Goal: Transaction & Acquisition: Subscribe to service/newsletter

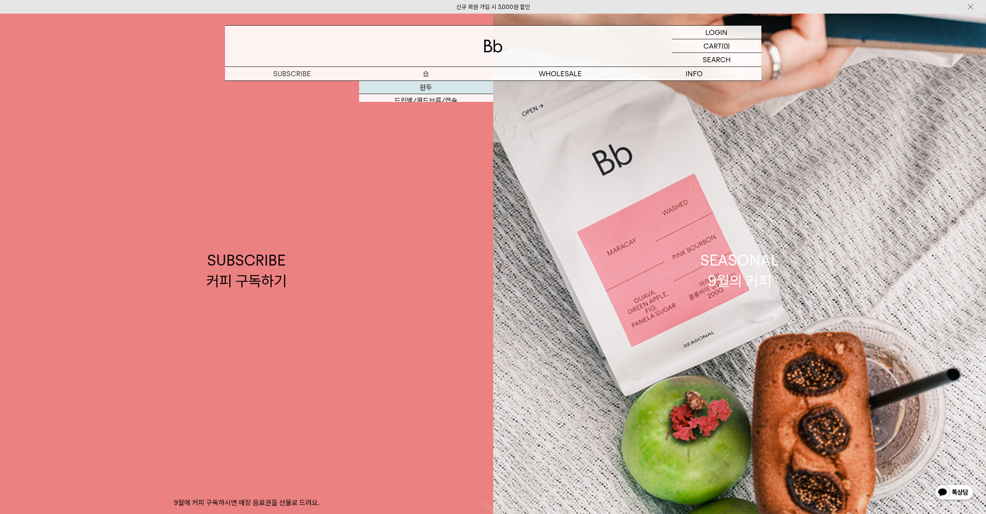
click at [432, 87] on link "SUBSCRIBE 커피 구독하기 9월에 커피 구독하시면 매장 음료권을 선물로 드려요." at bounding box center [246, 271] width 493 height 514
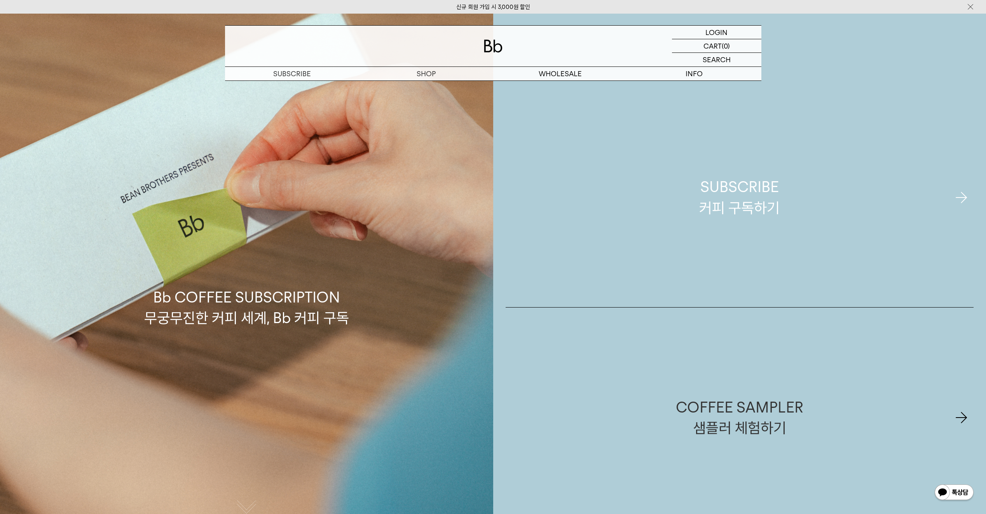
click at [763, 199] on div "SUBSCRIBE 커피 구독하기" at bounding box center [739, 196] width 80 height 41
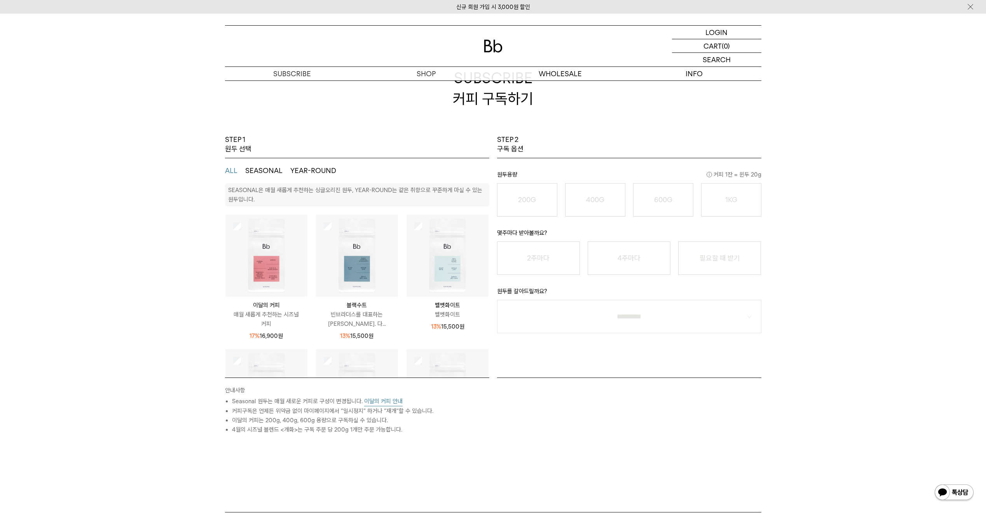
click at [264, 267] on img at bounding box center [266, 256] width 82 height 82
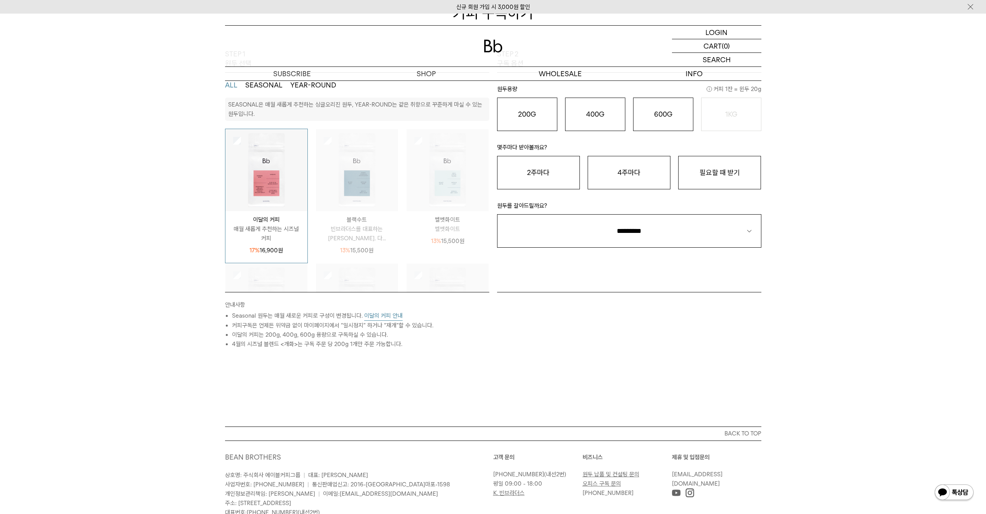
scroll to position [155, 0]
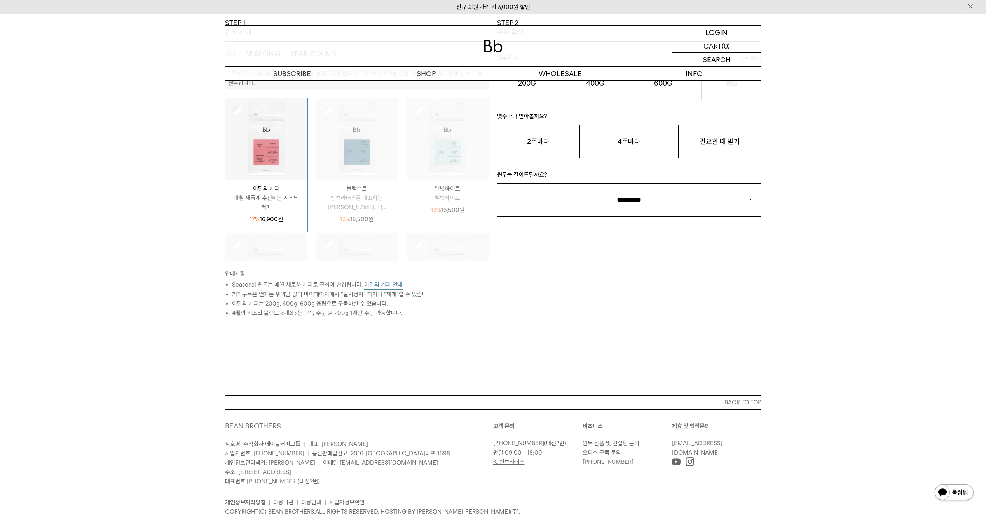
click at [376, 283] on button "이달의 커피 안내" at bounding box center [383, 285] width 38 height 10
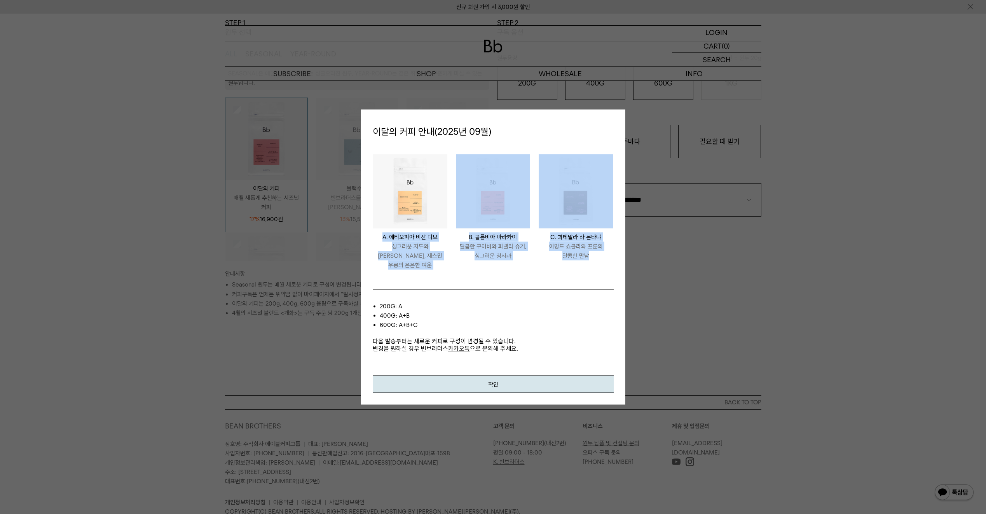
drag, startPoint x: 374, startPoint y: 243, endPoint x: 602, endPoint y: 262, distance: 229.0
click at [602, 262] on ul "ETHIOPIA BISHAN DIMO A. 에티오피아 비샨 디모 싱그러운 자두와 황도, 재스민 우롱의 은은한 여운 COLOMBIA MARACA…" at bounding box center [493, 216] width 249 height 124
drag, startPoint x: 602, startPoint y: 262, endPoint x: 597, endPoint y: 261, distance: 5.6
click at [597, 260] on p "아망드 쇼콜라와 프룬의 달콤한 만남" at bounding box center [576, 250] width 74 height 19
drag, startPoint x: 596, startPoint y: 261, endPoint x: 396, endPoint y: 256, distance: 200.6
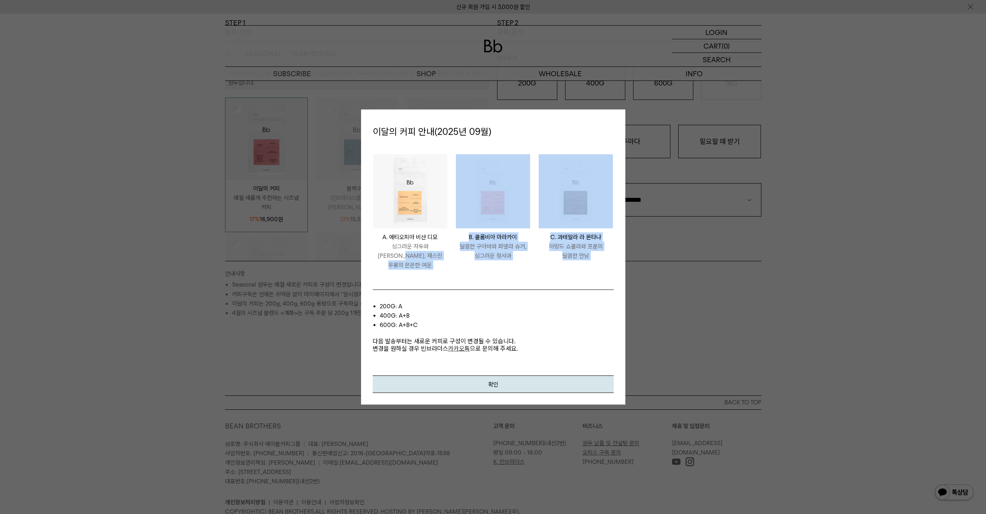
click at [396, 256] on ul "ETHIOPIA BISHAN DIMO A. 에티오피아 비샨 디모 싱그러운 자두와 황도, 재스민 우롱의 은은한 여운 COLOMBIA MARACA…" at bounding box center [493, 216] width 249 height 124
click at [396, 256] on p "싱그러운 자두와 [PERSON_NAME], 재스민 우롱의 은은한 여운" at bounding box center [410, 255] width 74 height 28
drag, startPoint x: 374, startPoint y: 248, endPoint x: 602, endPoint y: 260, distance: 228.5
click at [602, 260] on ul "ETHIOPIA BISHAN DIMO A. 에티오피아 비샨 디모 싱그러운 자두와 황도, 재스민 우롱의 은은한 여운 COLOMBIA MARACA…" at bounding box center [493, 216] width 249 height 124
click at [602, 260] on p "아망드 쇼콜라와 프룬의 달콤한 만남" at bounding box center [576, 250] width 74 height 19
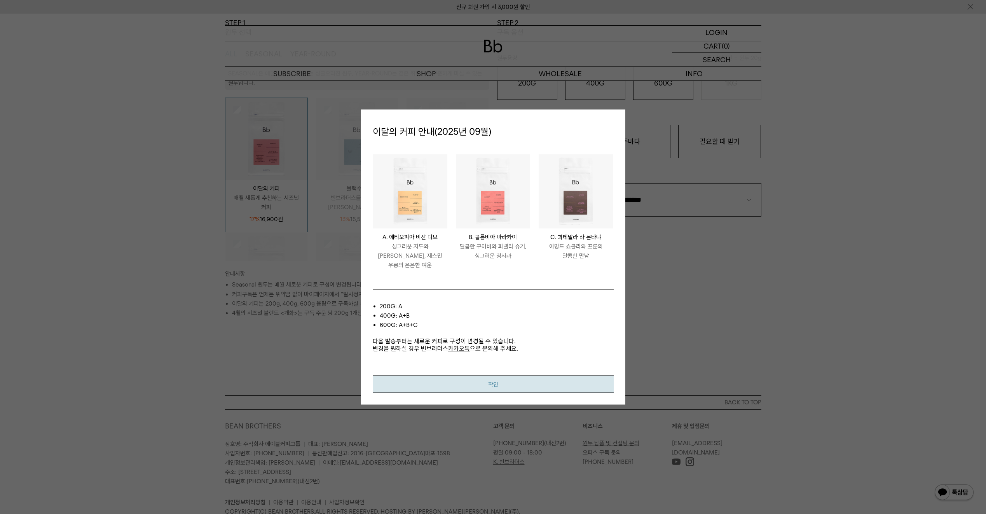
click at [556, 387] on button "확인" at bounding box center [493, 383] width 241 height 17
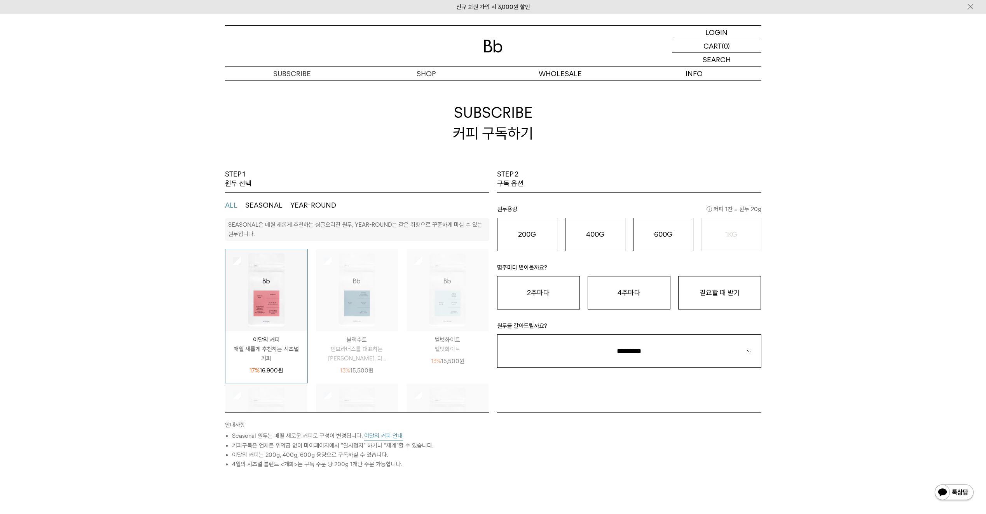
scroll to position [0, 0]
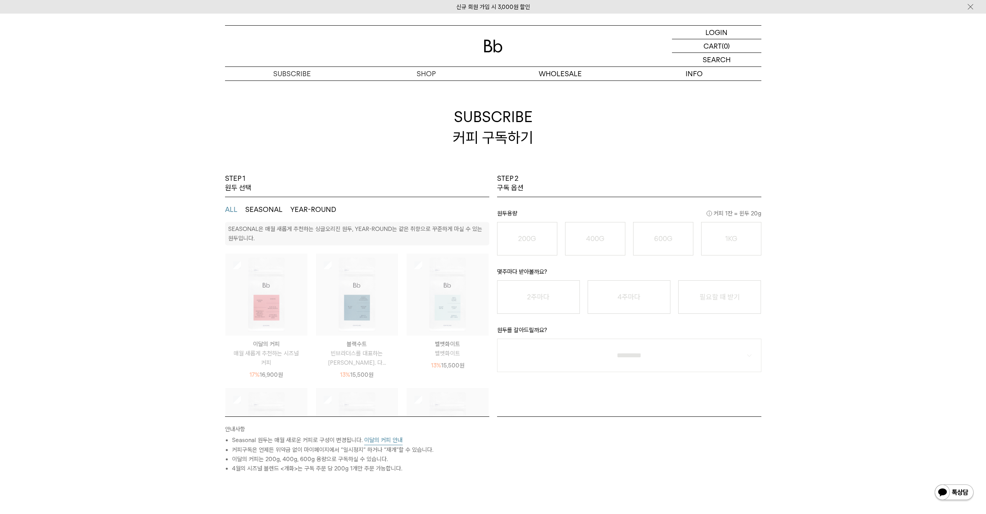
click at [431, 306] on img at bounding box center [448, 294] width 82 height 82
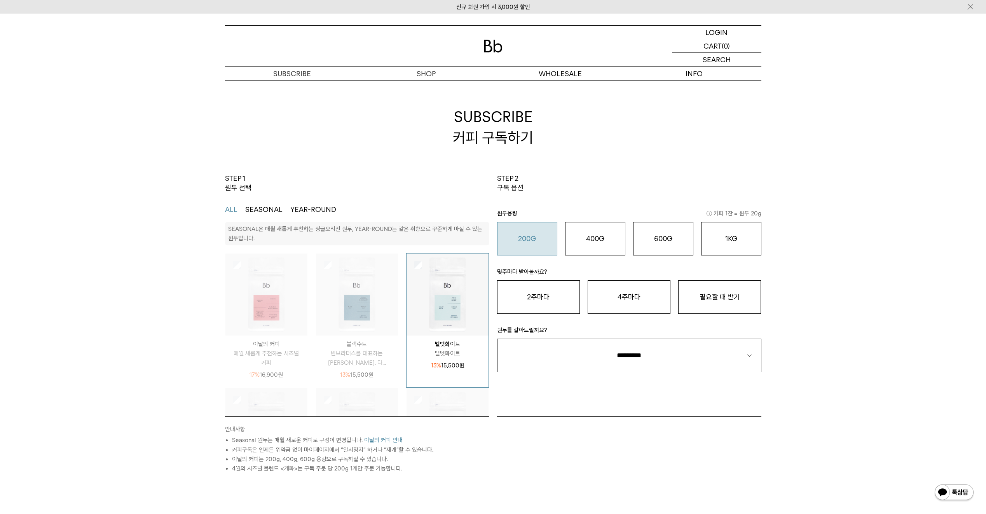
click at [519, 247] on button "200G 16,900 원" at bounding box center [527, 238] width 60 height 33
click at [721, 307] on button "필요할 때 받기" at bounding box center [719, 296] width 83 height 33
click at [241, 267] on img at bounding box center [266, 294] width 82 height 82
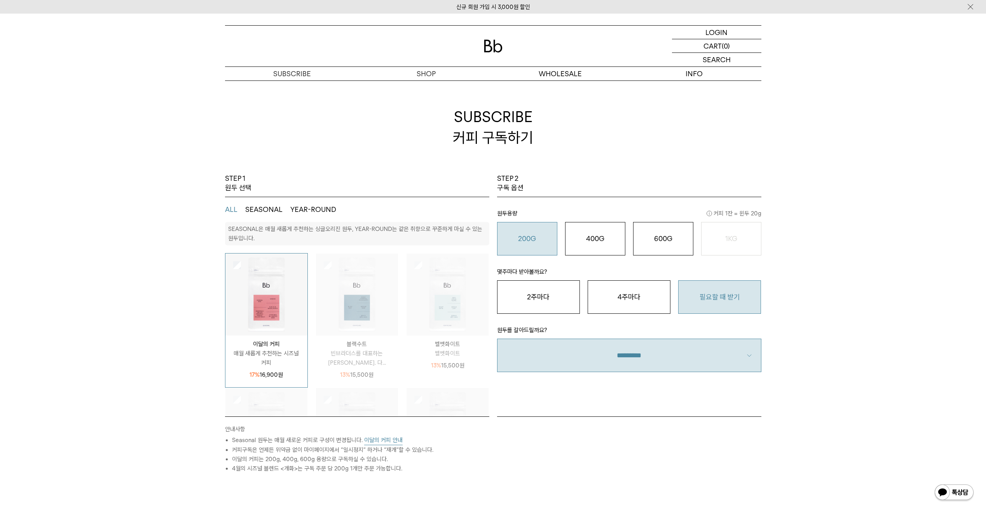
click at [740, 352] on select "**********" at bounding box center [629, 355] width 264 height 33
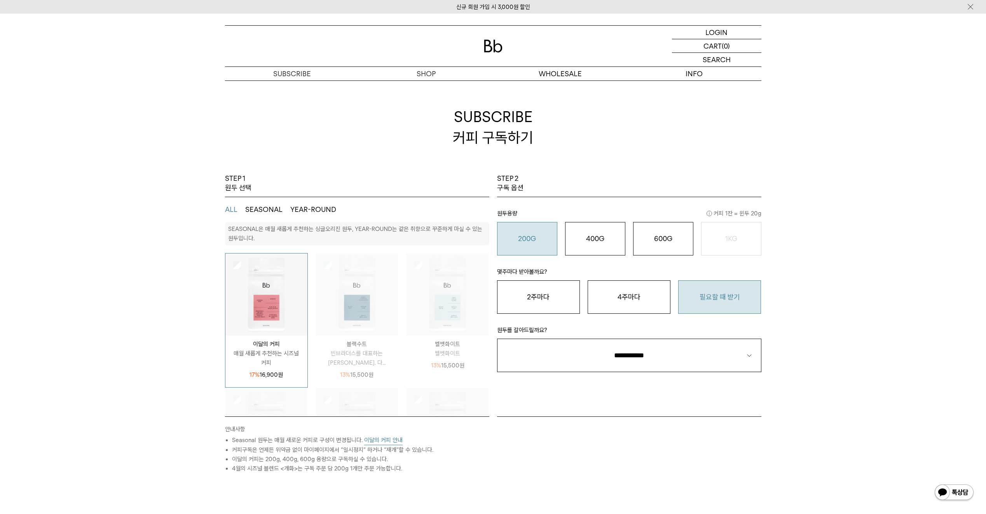
click at [497, 339] on select "**********" at bounding box center [629, 355] width 264 height 33
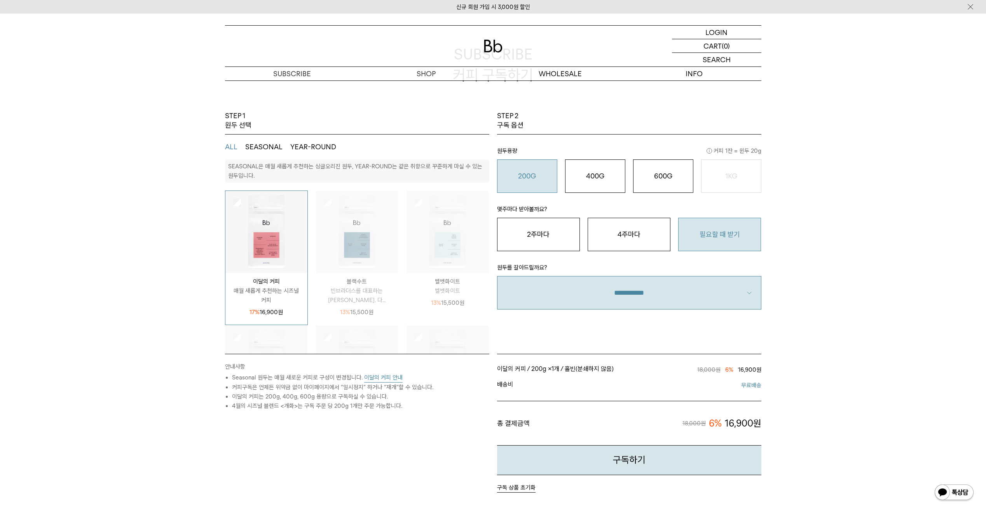
scroll to position [78, 0]
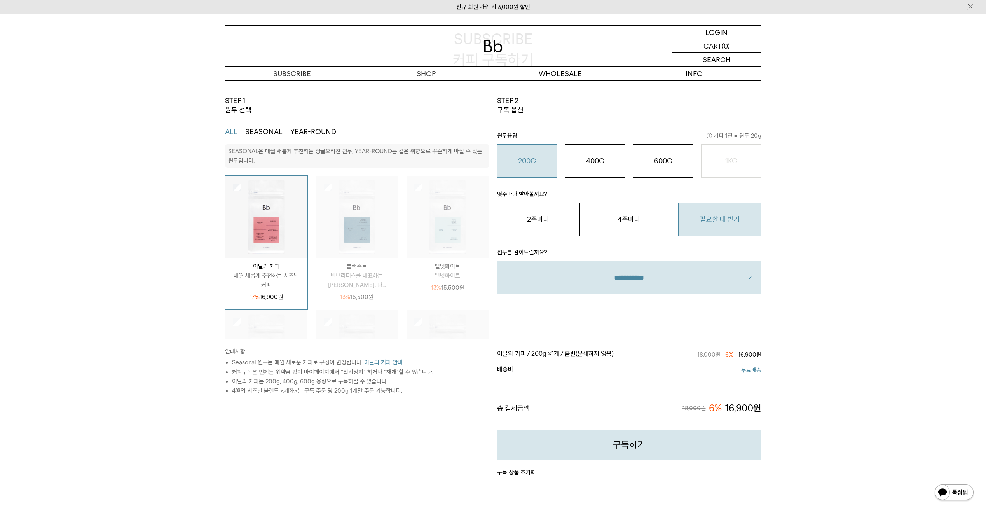
click at [391, 366] on button "이달의 커피 안내" at bounding box center [383, 363] width 38 height 10
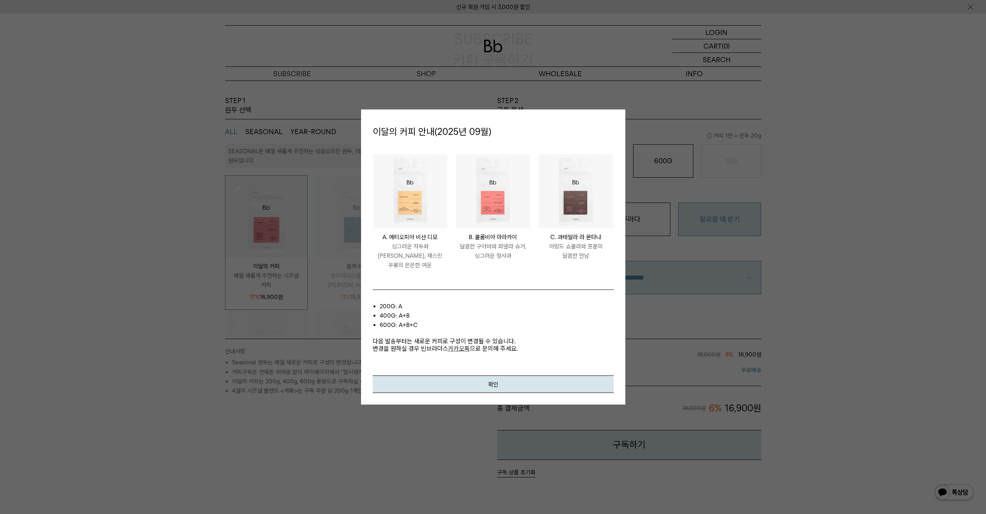
click at [239, 397] on div at bounding box center [493, 257] width 986 height 514
click at [444, 384] on button "확인" at bounding box center [493, 383] width 241 height 17
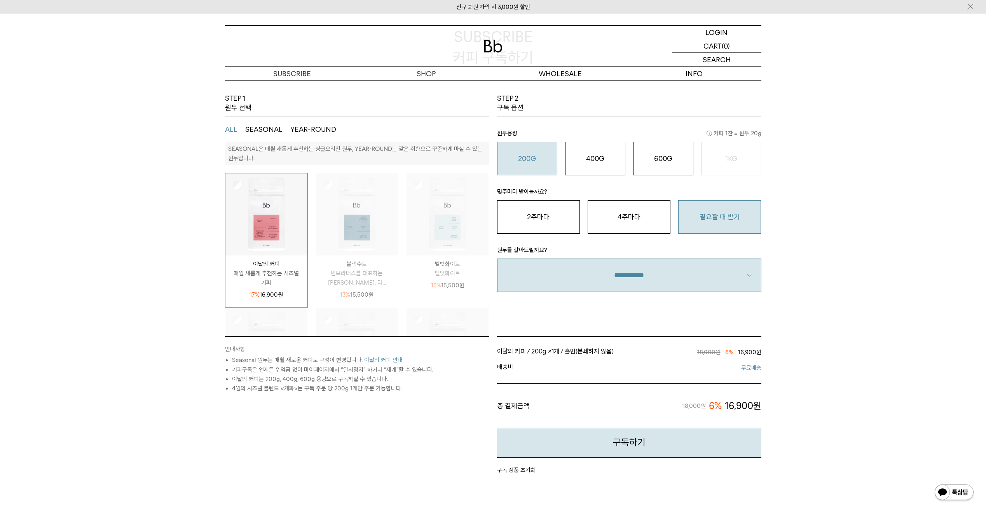
scroll to position [39, 0]
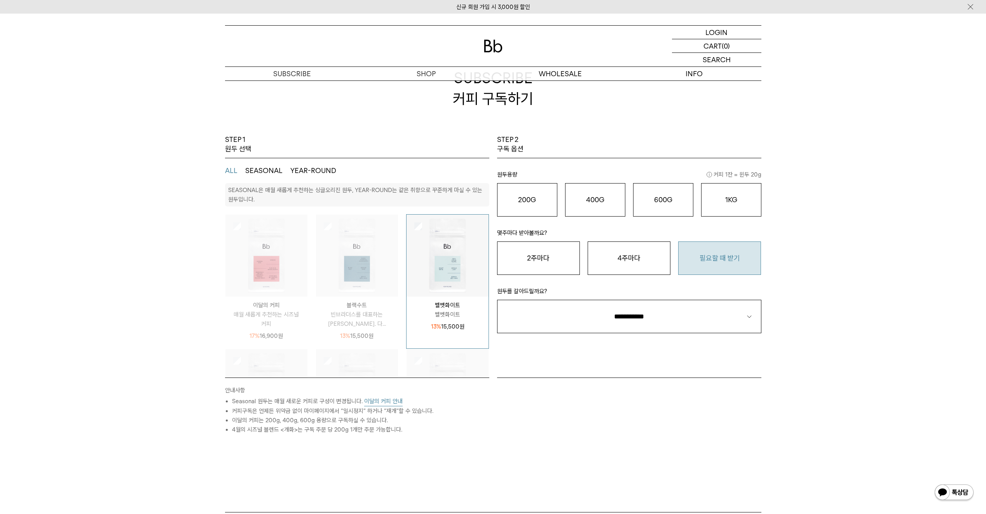
click at [723, 253] on button "필요할 때 받기" at bounding box center [719, 257] width 83 height 33
click at [537, 204] on button "200G 16,900 원" at bounding box center [527, 199] width 60 height 33
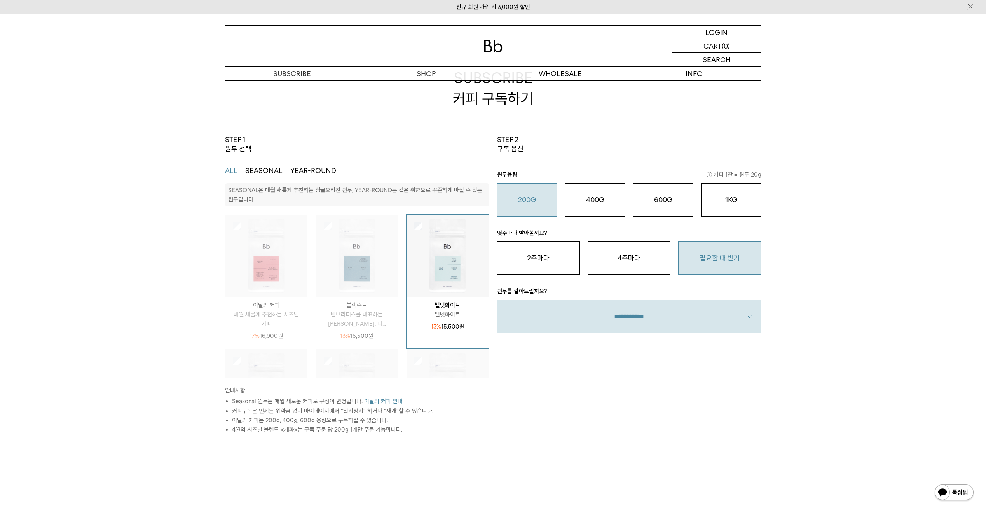
click at [668, 325] on select "**********" at bounding box center [629, 316] width 264 height 33
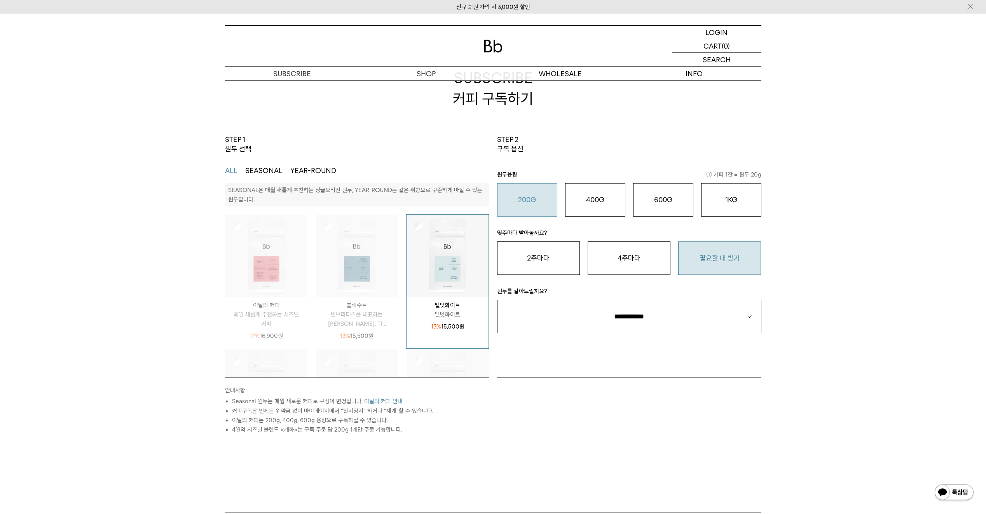
click at [497, 300] on select "**********" at bounding box center [629, 316] width 264 height 33
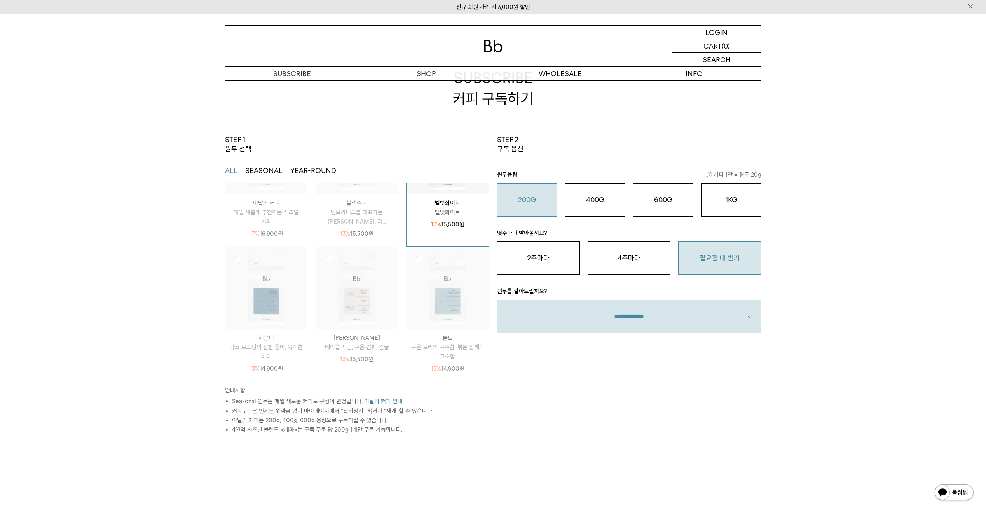
click at [723, 308] on select "**********" at bounding box center [629, 316] width 264 height 33
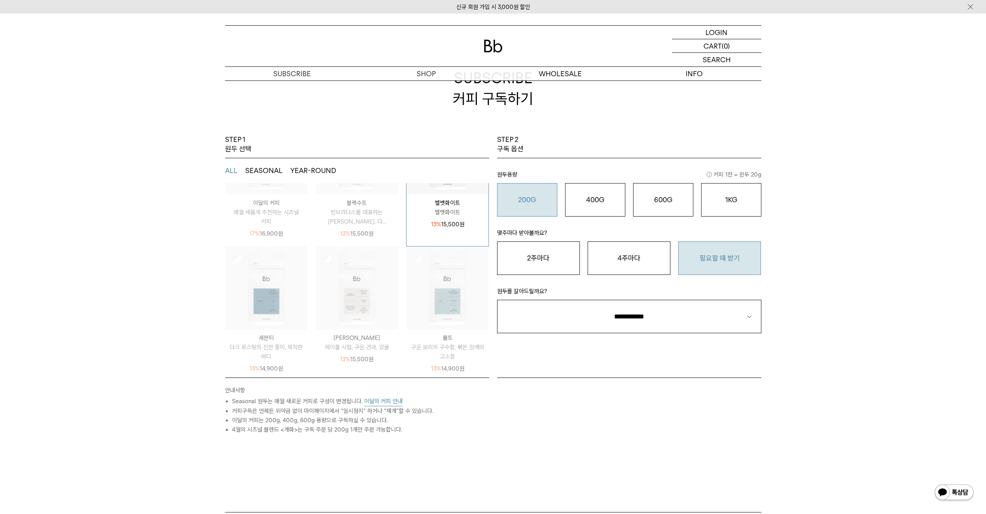
click at [497, 300] on select "**********" at bounding box center [629, 316] width 264 height 33
click at [643, 258] on button "4주마다" at bounding box center [629, 257] width 83 height 33
click at [723, 263] on button "필요할 때 받기" at bounding box center [719, 257] width 83 height 33
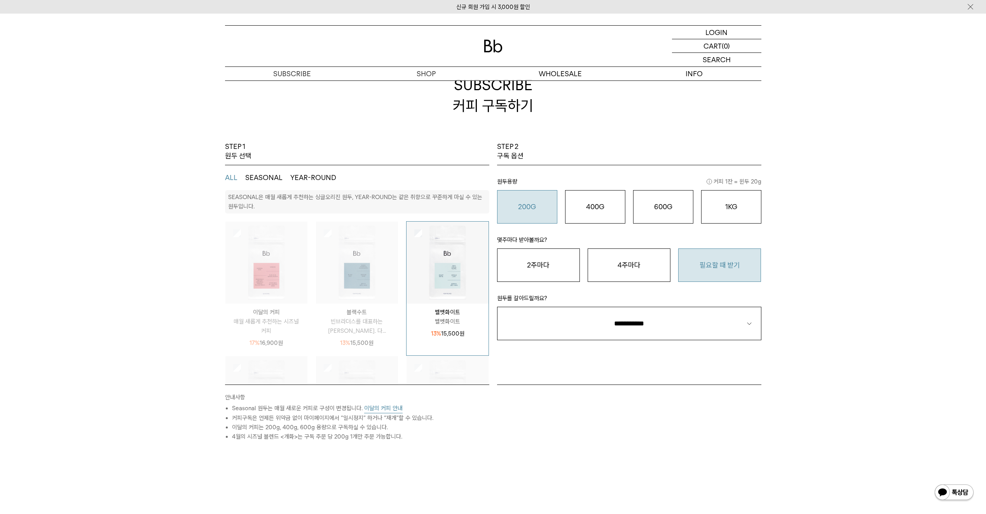
scroll to position [30, 0]
click at [588, 209] on o "400G" at bounding box center [595, 209] width 18 height 8
click at [519, 209] on o "200G" at bounding box center [527, 209] width 18 height 8
click at [340, 235] on img at bounding box center [357, 265] width 82 height 82
click at [408, 234] on img at bounding box center [448, 265] width 82 height 82
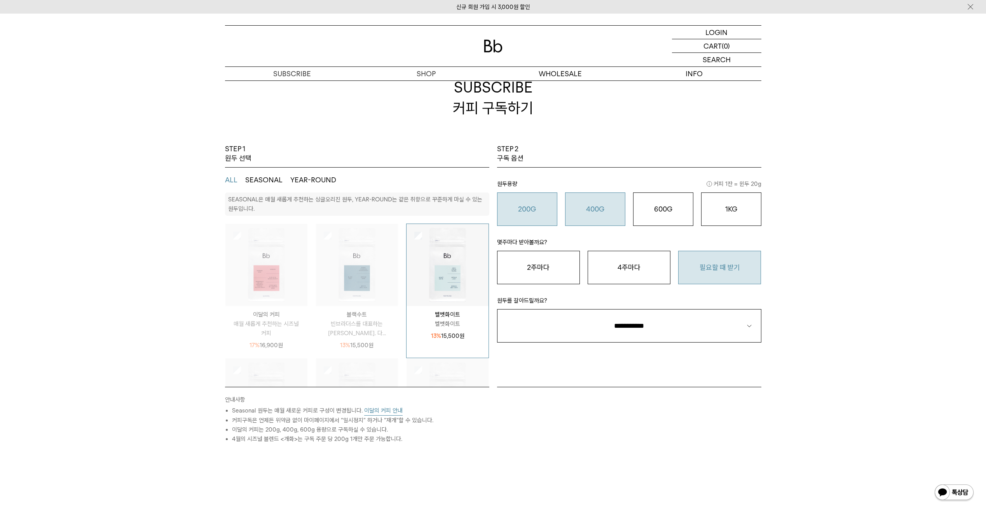
click at [586, 214] on button "400G 31,000 원" at bounding box center [595, 208] width 60 height 33
click at [520, 210] on o "200G" at bounding box center [527, 209] width 18 height 8
click at [651, 265] on button "4주마다" at bounding box center [629, 267] width 83 height 33
click at [706, 267] on button "필요할 때 받기" at bounding box center [719, 267] width 83 height 33
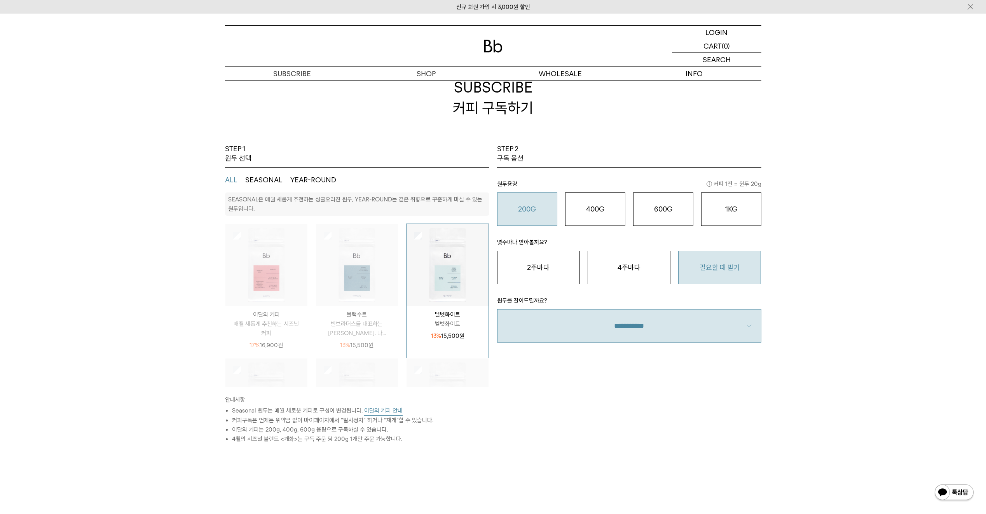
click at [660, 330] on select "**********" at bounding box center [629, 325] width 264 height 33
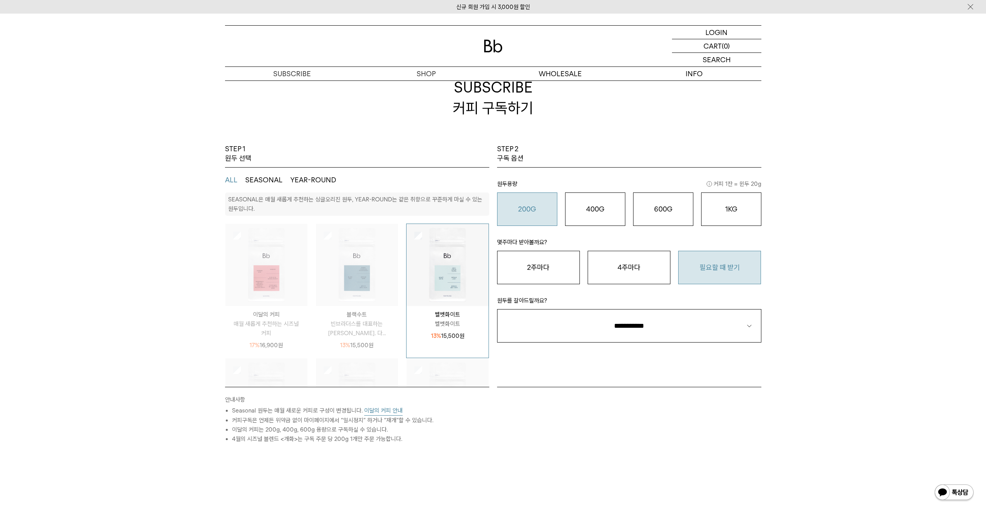
click at [497, 309] on select "**********" at bounding box center [629, 325] width 264 height 33
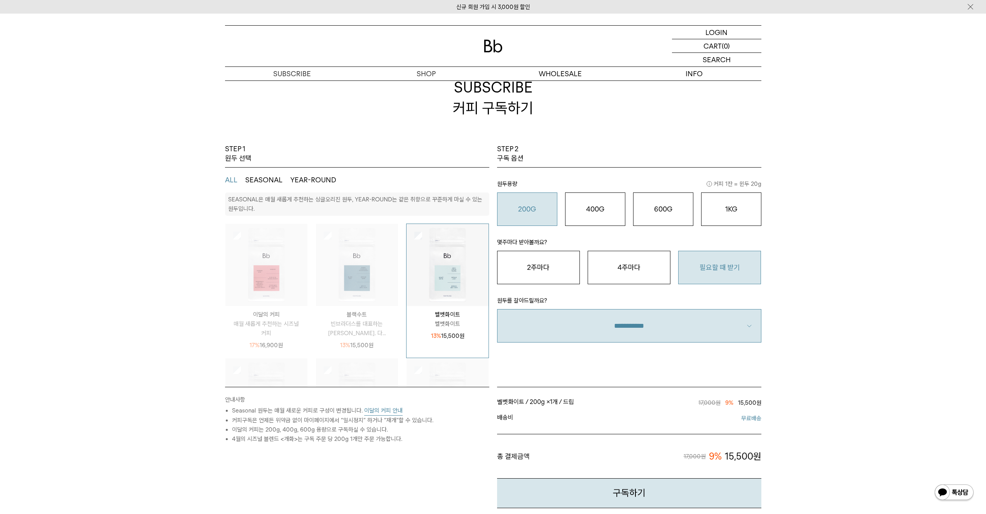
click at [637, 331] on select "**********" at bounding box center [629, 325] width 264 height 33
select select "**"
click at [497, 309] on select "**********" at bounding box center [629, 325] width 264 height 33
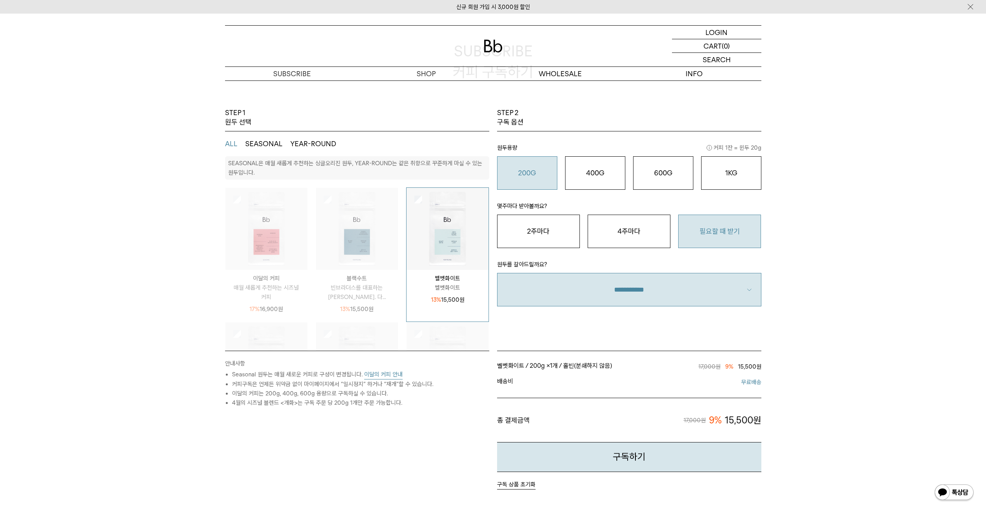
scroll to position [68, 0]
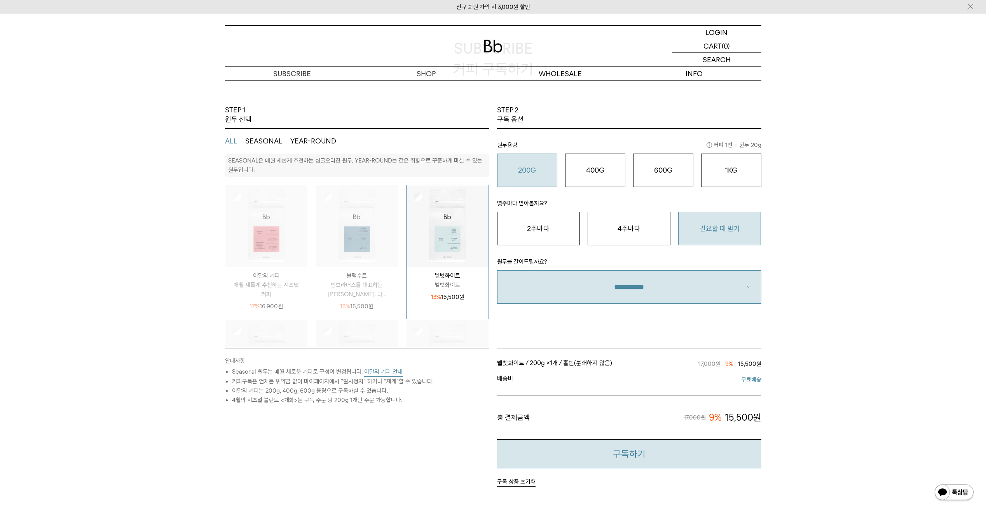
click at [671, 446] on button "구독하기" at bounding box center [629, 454] width 264 height 30
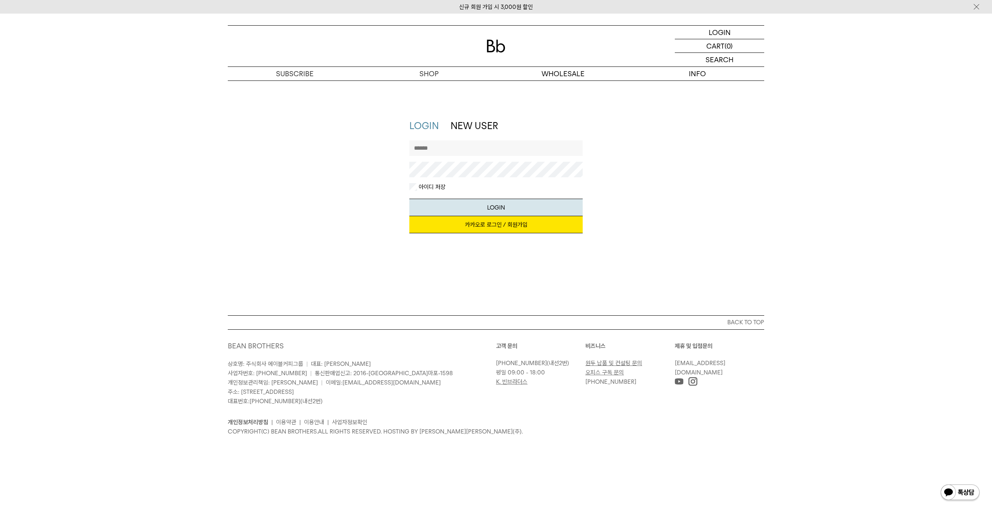
click at [491, 228] on link "카카오로 로그인 / 회원가입" at bounding box center [496, 224] width 174 height 17
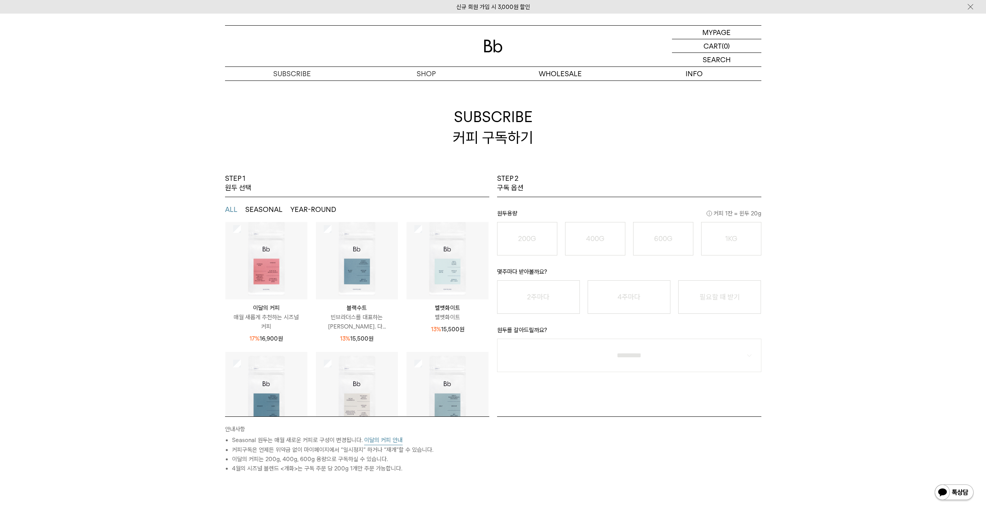
scroll to position [39, 0]
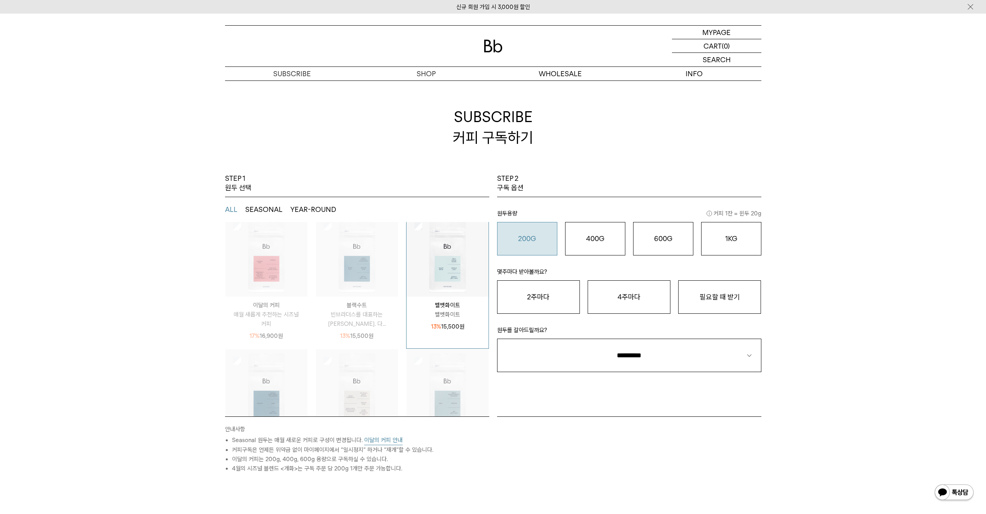
click at [524, 242] on o "200G" at bounding box center [527, 238] width 18 height 8
click at [691, 290] on button "필요할 때 받기" at bounding box center [719, 296] width 83 height 33
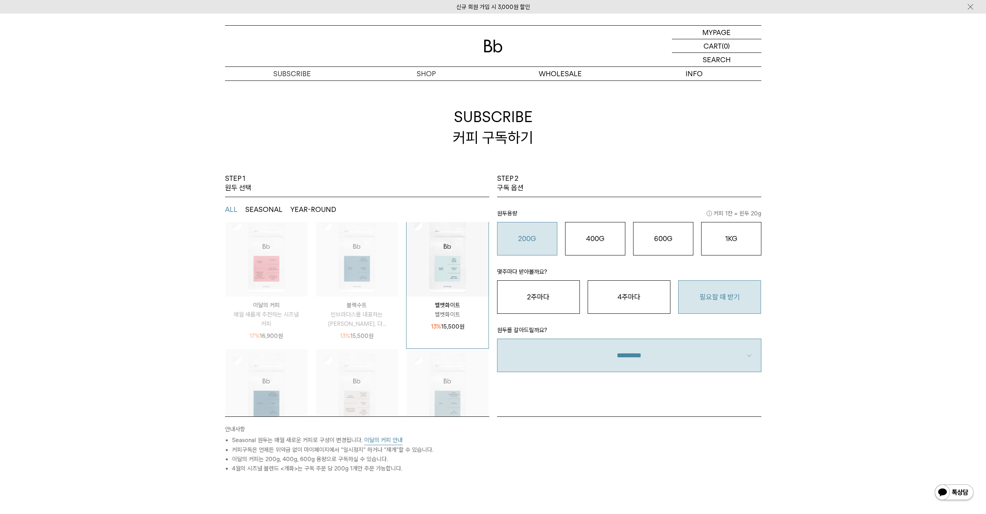
click at [664, 364] on select "**********" at bounding box center [629, 355] width 264 height 33
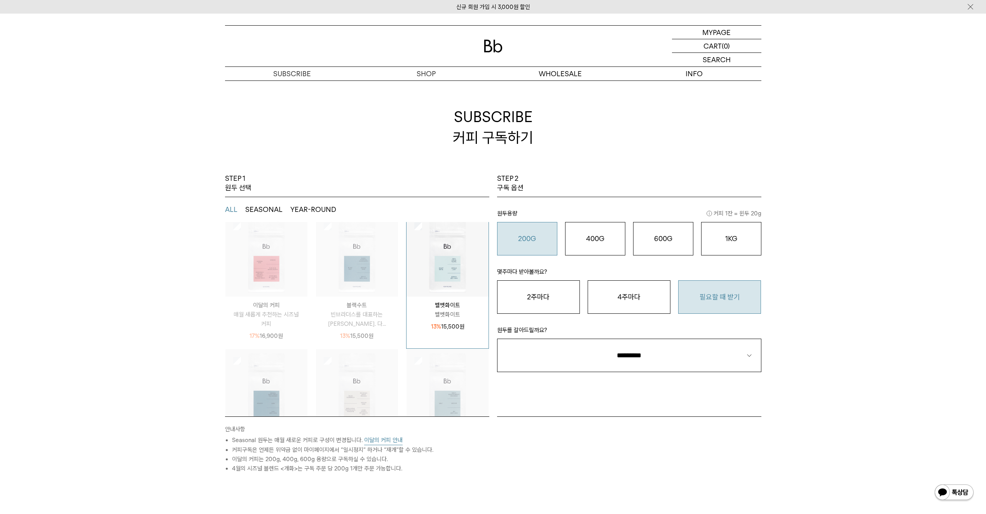
select select "**"
click at [497, 339] on select "**********" at bounding box center [629, 355] width 264 height 33
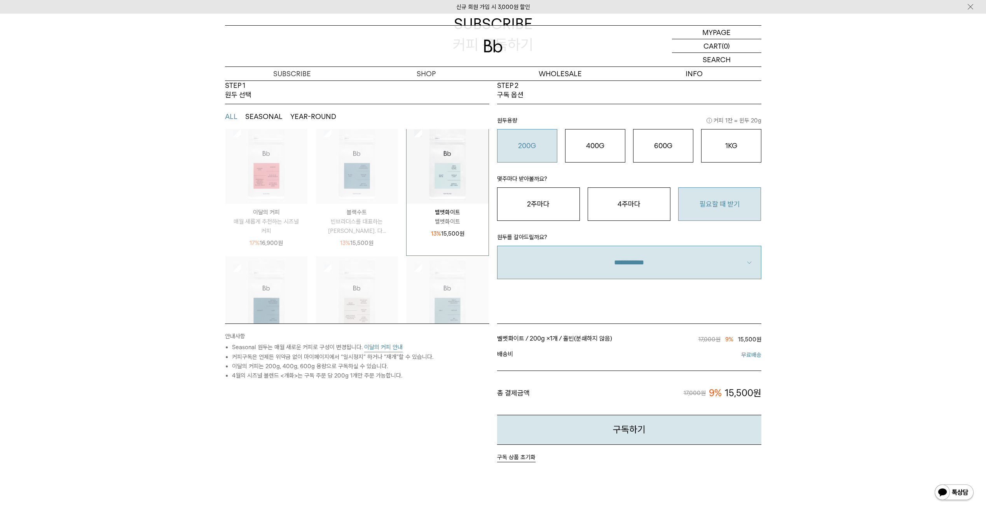
scroll to position [194, 0]
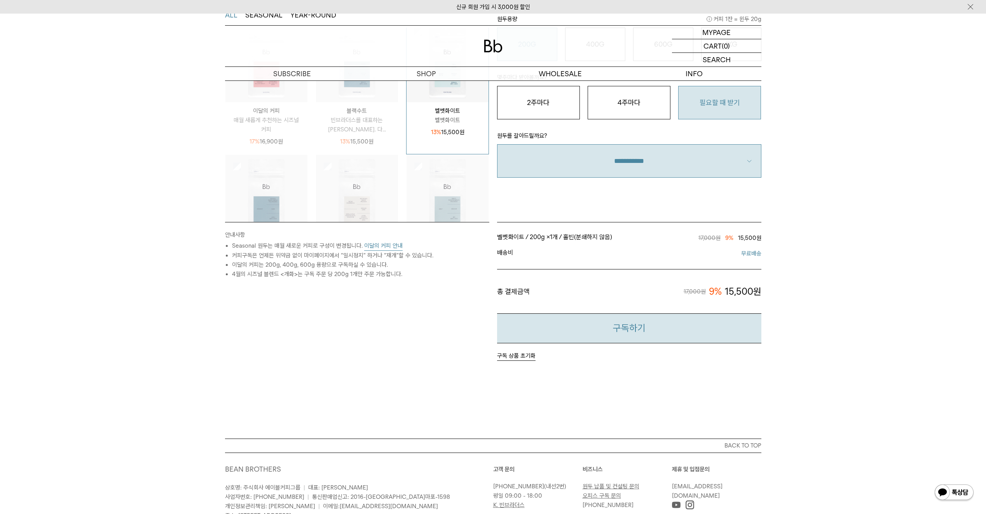
click at [639, 334] on button "구독하기" at bounding box center [629, 328] width 264 height 30
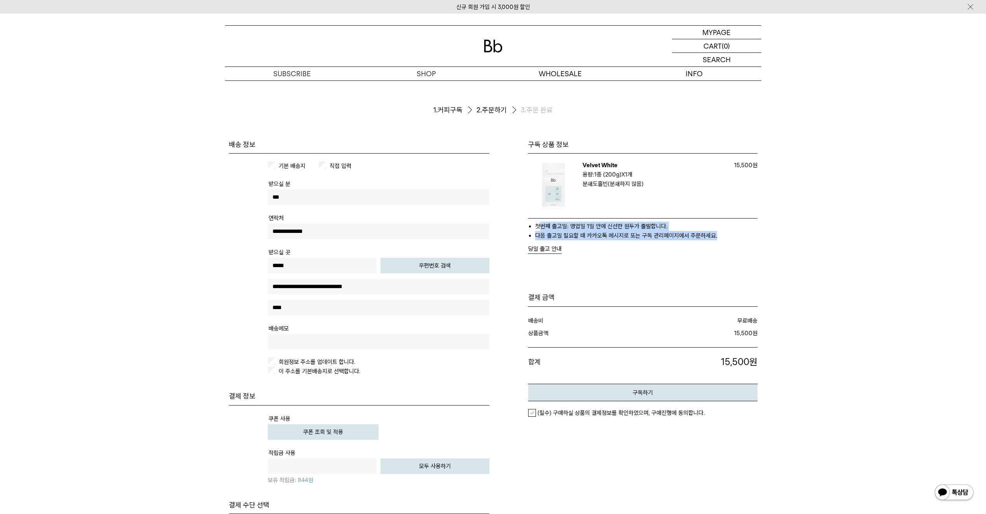
drag, startPoint x: 538, startPoint y: 225, endPoint x: 724, endPoint y: 238, distance: 186.2
click at [724, 238] on ul "첫번째 출고일: 영업일 1일 안에 신선한 원두가 출발합니다. 다음 출고일 필요할 때 카카오톡 메시지로 또는 구독 관리페이지에서 주문하세요." at bounding box center [642, 231] width 229 height 19
drag, startPoint x: 724, startPoint y: 238, endPoint x: 700, endPoint y: 235, distance: 23.9
click at [697, 235] on li "다음 출고일 필요할 때 카카오톡 메시지로 또는 구독 관리페이지에서 주문하세요." at bounding box center [646, 235] width 222 height 9
drag, startPoint x: 714, startPoint y: 236, endPoint x: 520, endPoint y: 225, distance: 195.0
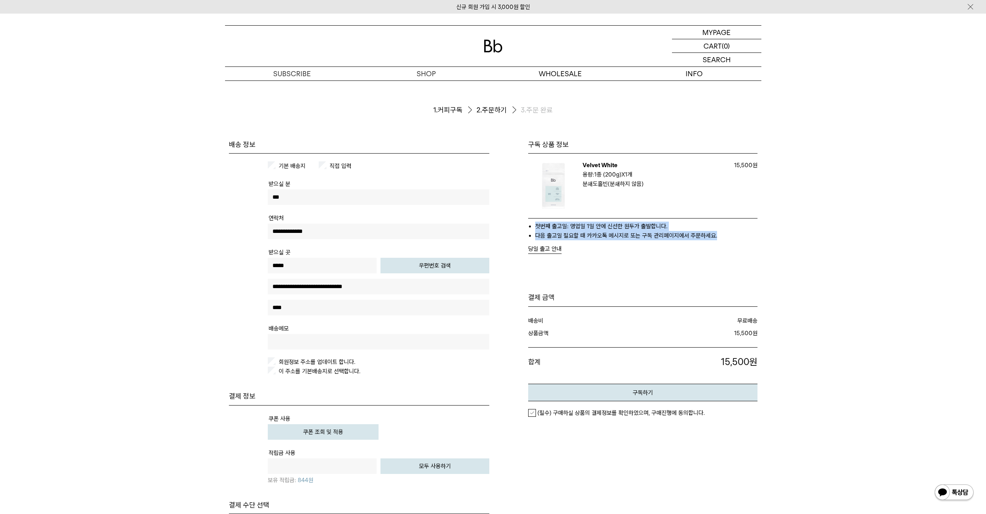
click at [520, 225] on div "X" at bounding box center [627, 338] width 260 height 397
drag, startPoint x: 520, startPoint y: 225, endPoint x: 747, endPoint y: 237, distance: 227.7
click at [747, 237] on div "X" at bounding box center [627, 338] width 260 height 397
drag, startPoint x: 747, startPoint y: 237, endPoint x: 714, endPoint y: 234, distance: 32.8
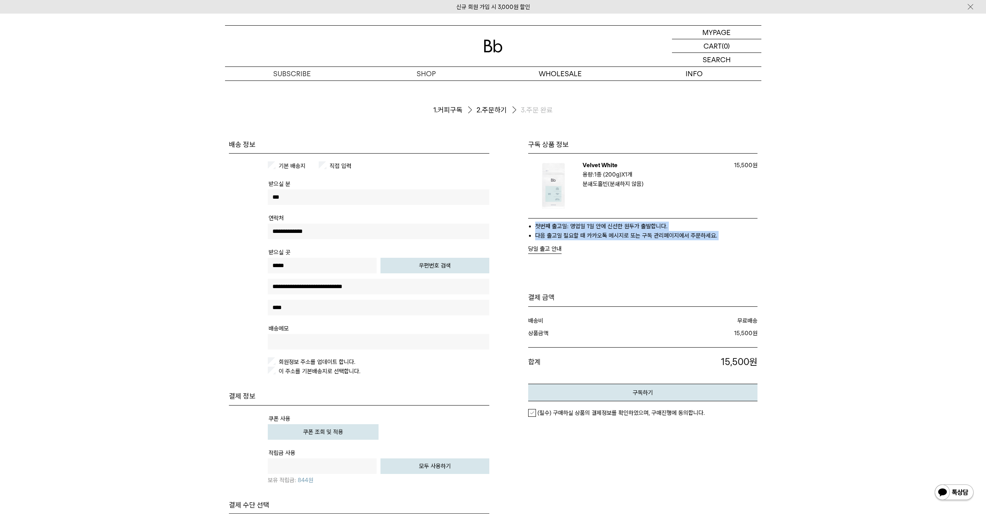
click at [714, 234] on li "다음 출고일 필요할 때 카카오톡 메시지로 또는 구독 관리페이지에서 주문하세요." at bounding box center [646, 235] width 222 height 9
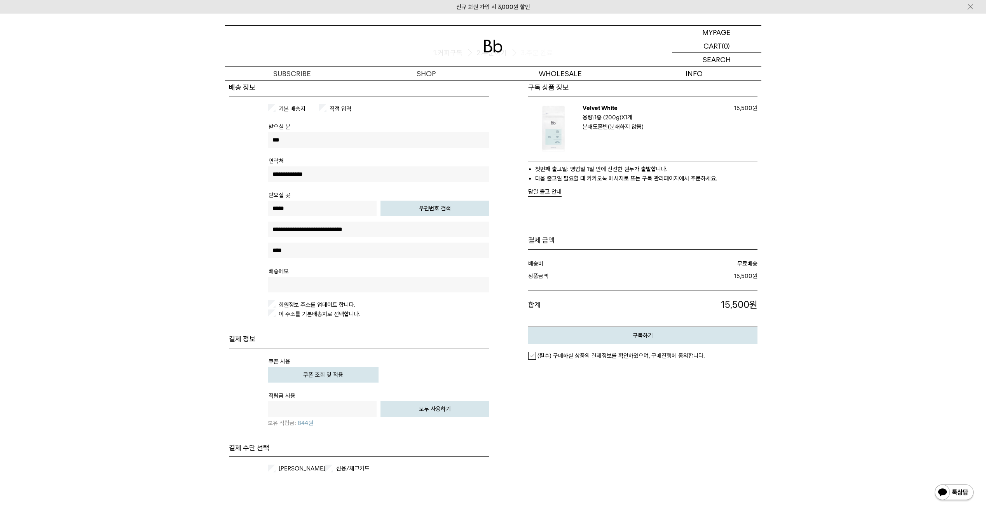
scroll to position [78, 0]
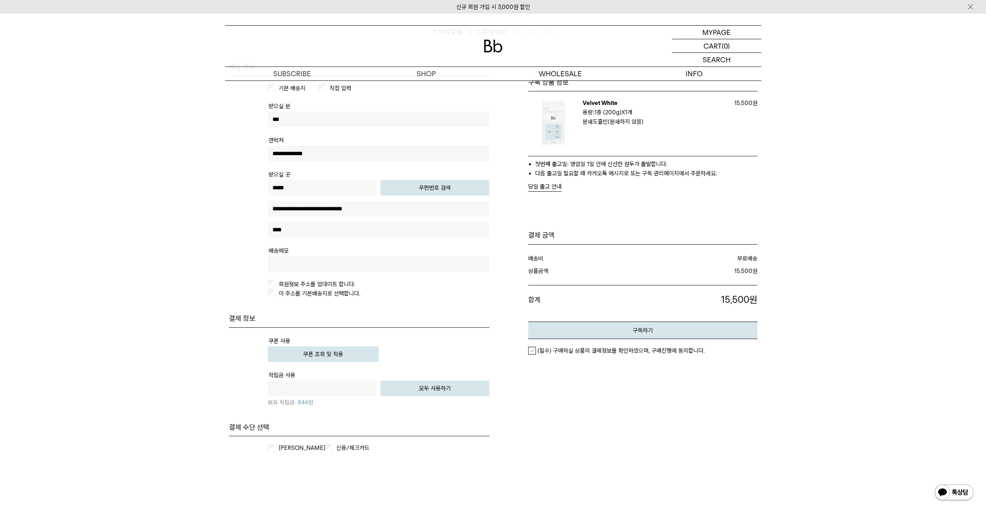
click at [270, 298] on p "이 주소를 기본배송지로 선택합니다." at bounding box center [379, 293] width 222 height 9
click at [270, 297] on p "이 주소를 기본배송지로 선택합니다." at bounding box center [379, 293] width 222 height 9
click at [304, 356] on button "쿠폰 조회 및 적용" at bounding box center [323, 354] width 111 height 16
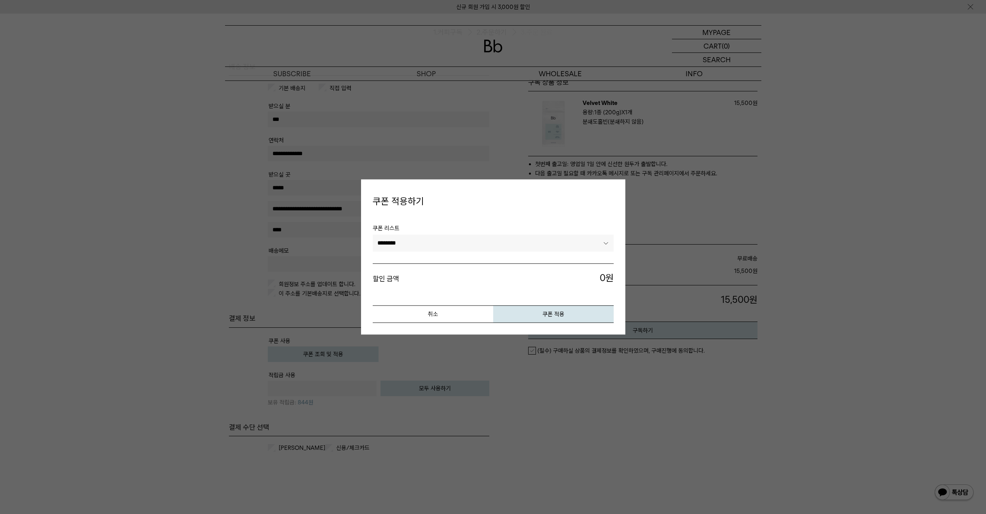
click at [454, 243] on select "********" at bounding box center [493, 242] width 241 height 17
click at [447, 312] on button "취소" at bounding box center [433, 314] width 120 height 17
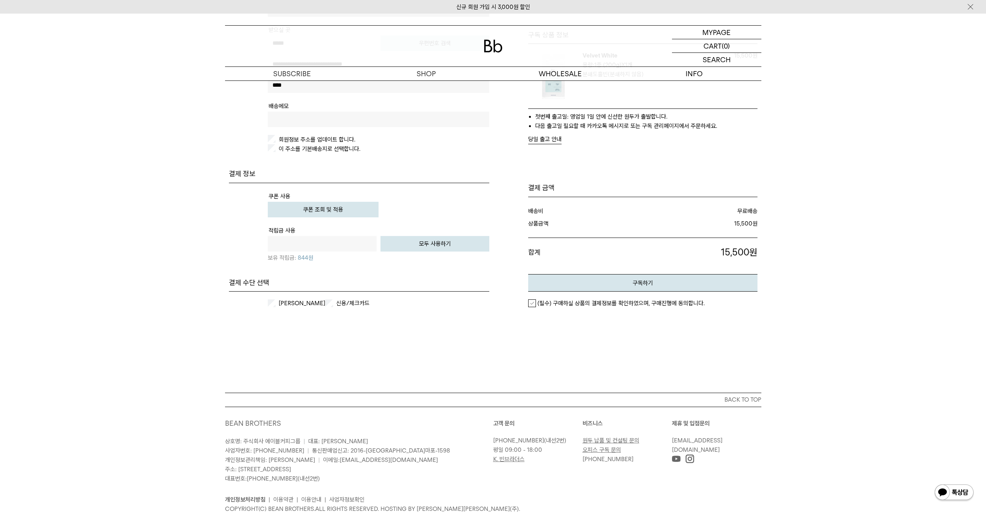
scroll to position [233, 0]
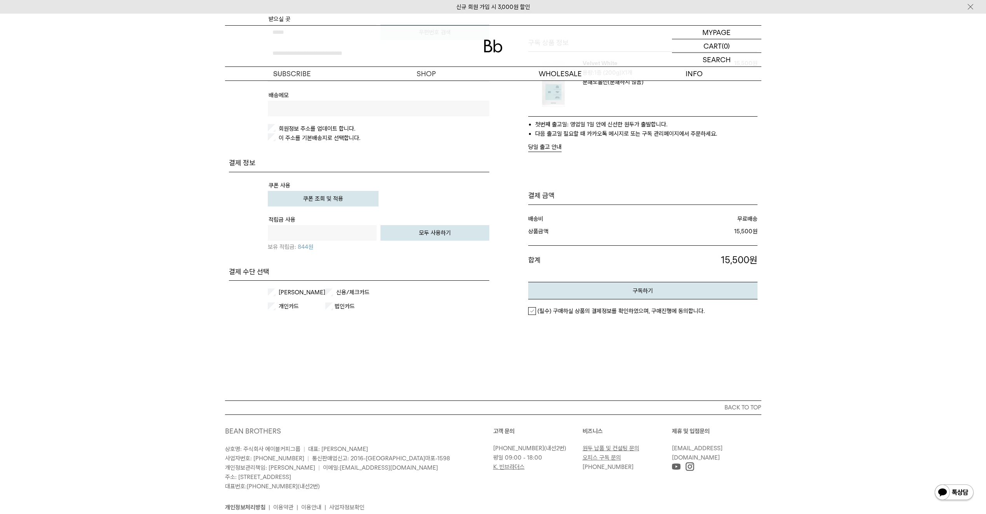
click at [532, 315] on div "(필수) 구매하실 상품의 결제정보를 확인하였으며, 구매진행에 동의합니다." at bounding box center [642, 310] width 229 height 23
click at [533, 310] on label "(필수) 구매하실 상품의 결제정보를 확인하였으며, 구매진행에 동의합니다." at bounding box center [616, 311] width 176 height 8
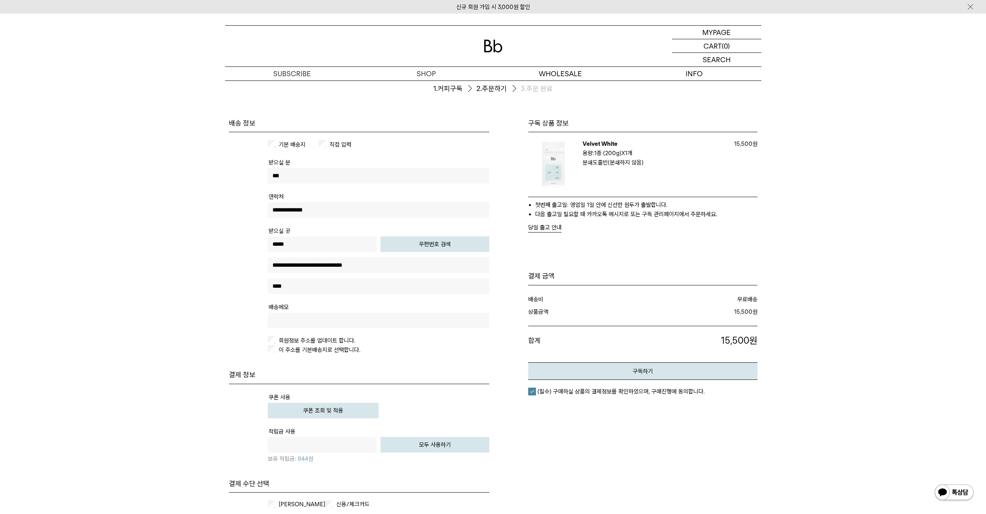
scroll to position [0, 0]
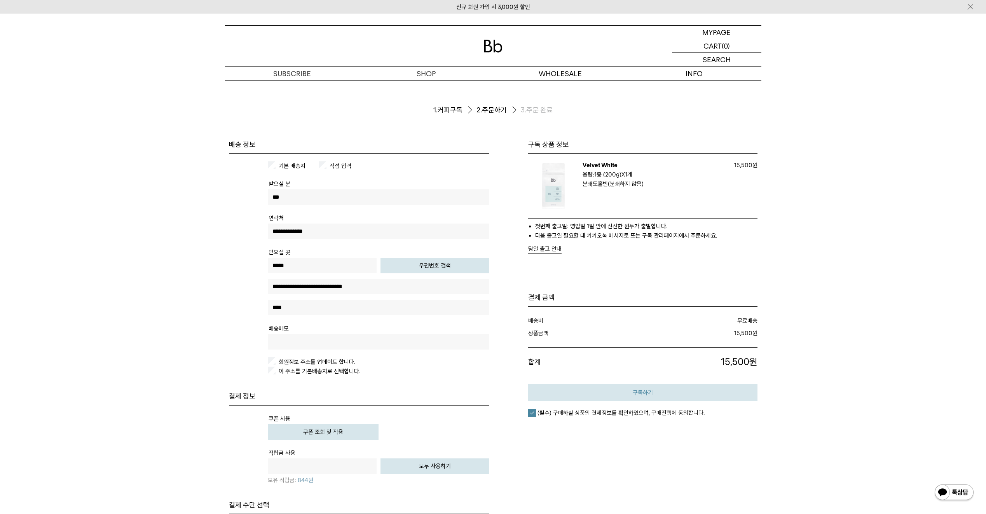
click at [632, 396] on button "구독하기" at bounding box center [642, 392] width 229 height 17
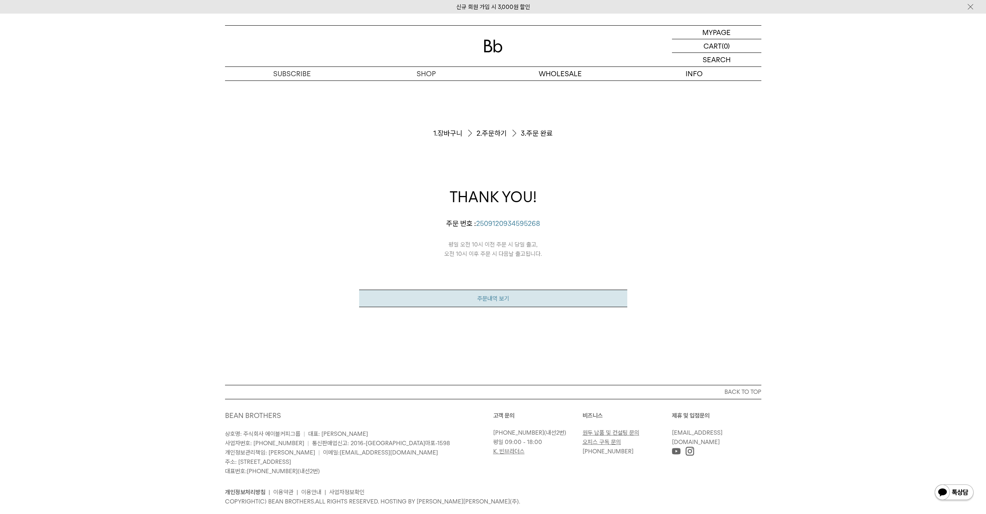
click at [495, 297] on link "주문내역 보기" at bounding box center [493, 298] width 268 height 17
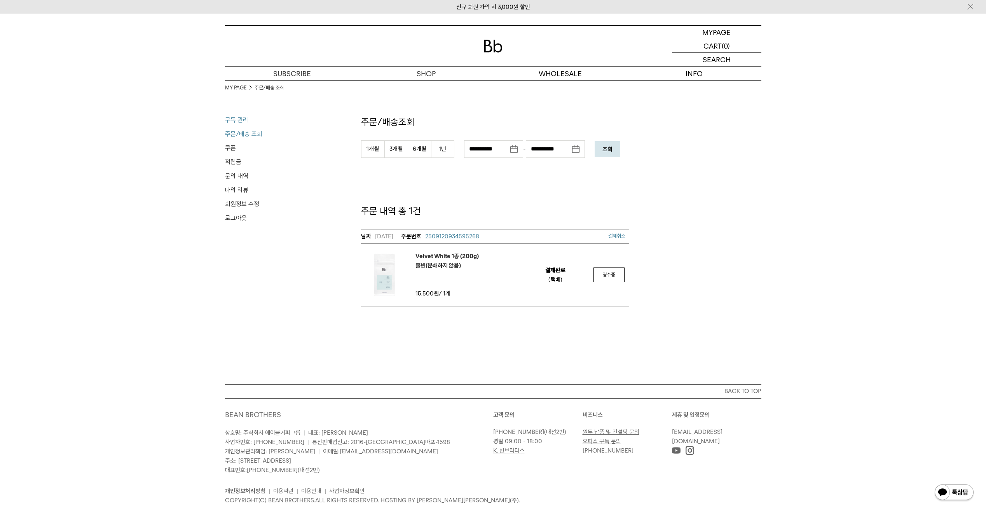
click at [237, 121] on link "구독 관리" at bounding box center [273, 120] width 97 height 14
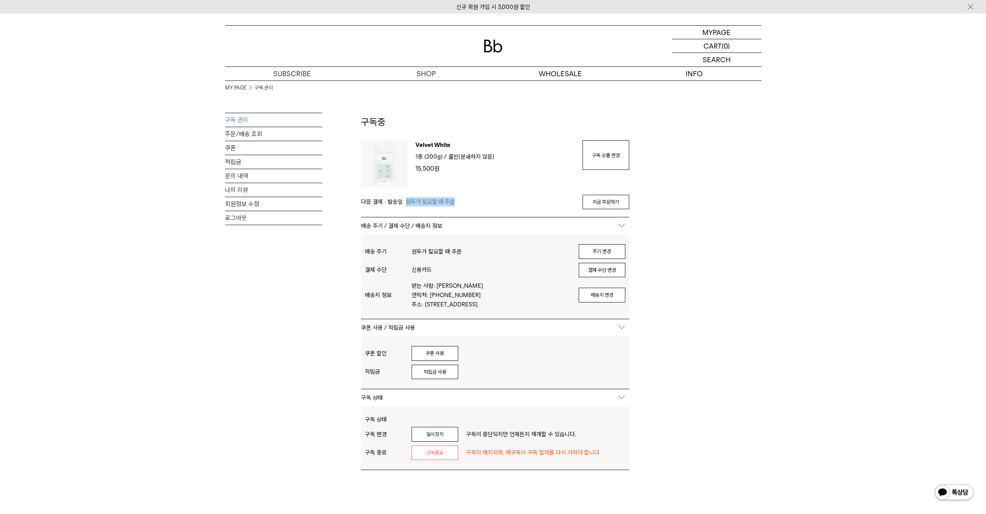
drag, startPoint x: 410, startPoint y: 201, endPoint x: 513, endPoint y: 206, distance: 103.9
click at [513, 206] on div "다음 결제 · 발송일 원두가 필요할 때 주문 지금 주문하기" at bounding box center [495, 202] width 268 height 15
drag, startPoint x: 513, startPoint y: 206, endPoint x: 443, endPoint y: 205, distance: 70.7
click at [443, 205] on span "원두가 필요할 때 주문" at bounding box center [430, 201] width 49 height 9
drag, startPoint x: 401, startPoint y: 246, endPoint x: 601, endPoint y: 315, distance: 212.2
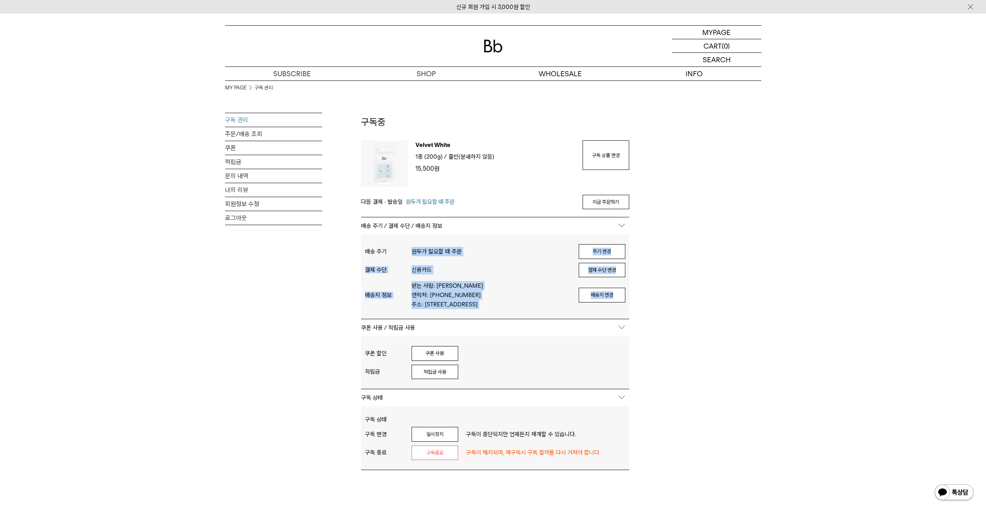
click at [601, 314] on div "배송 주기 원두가 필요할 때 주문 주기 변경 결제 수단 신용카드 결제 수단 변경" at bounding box center [495, 276] width 268 height 84
drag, startPoint x: 601, startPoint y: 315, endPoint x: 734, endPoint y: 314, distance: 132.9
click at [734, 314] on div "MY PAGE 구독 관리 구독 관리 주문/배송 조회 쿠폰 적립금 문의 내역 나의 리뷰 회원정보 수정 로그아웃 구독중 구독 번호 : 55471 …" at bounding box center [493, 345] width 536 height 531
